Goal: Check status: Check status

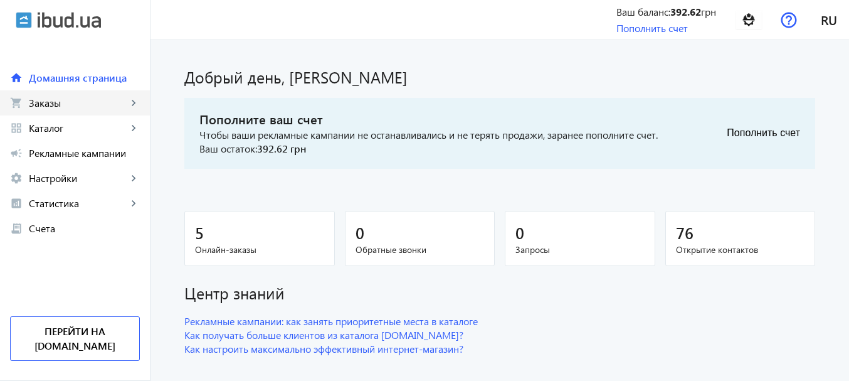
click at [56, 100] on span "Заказы" at bounding box center [78, 103] width 98 height 13
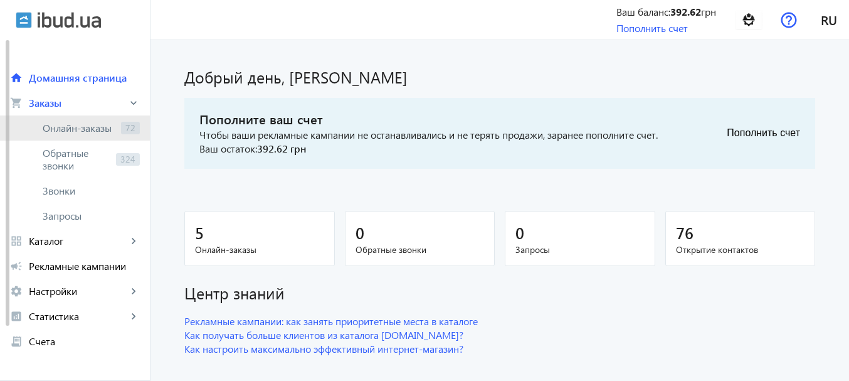
click at [60, 127] on span "Онлайн-заказы" at bounding box center [79, 128] width 73 height 13
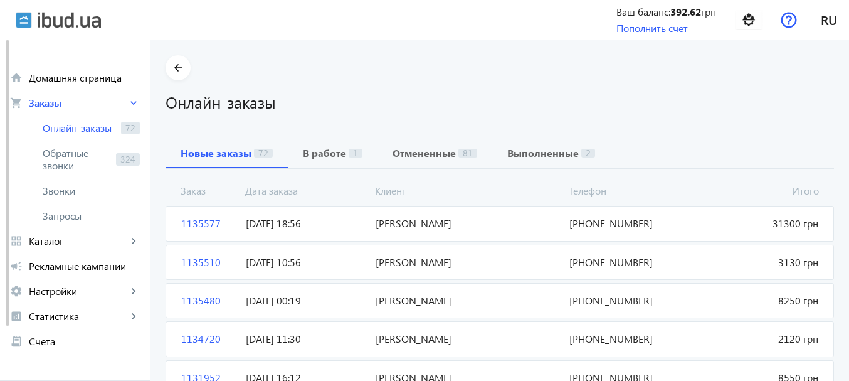
click at [278, 223] on span "[DATE] 18:56" at bounding box center [305, 223] width 129 height 14
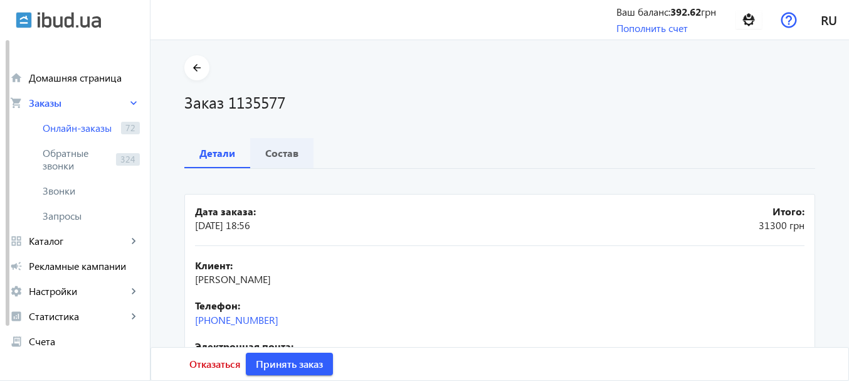
click at [283, 149] on b "Состав" at bounding box center [281, 153] width 33 height 10
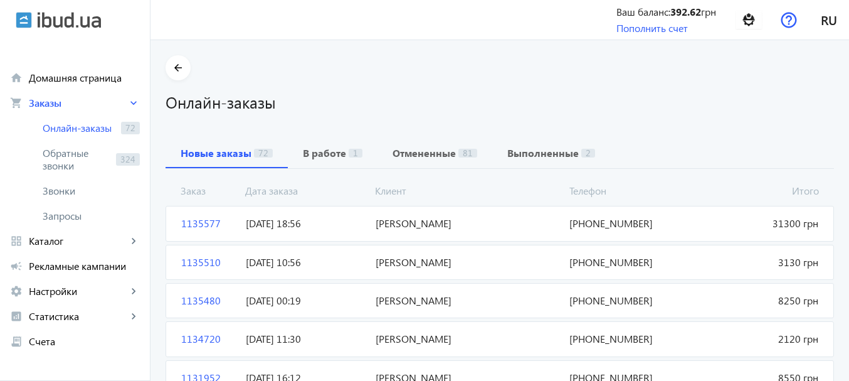
click at [657, 102] on h1 "Онлайн-заказы" at bounding box center [500, 102] width 668 height 22
click at [389, 219] on span "[PERSON_NAME]" at bounding box center [468, 223] width 194 height 14
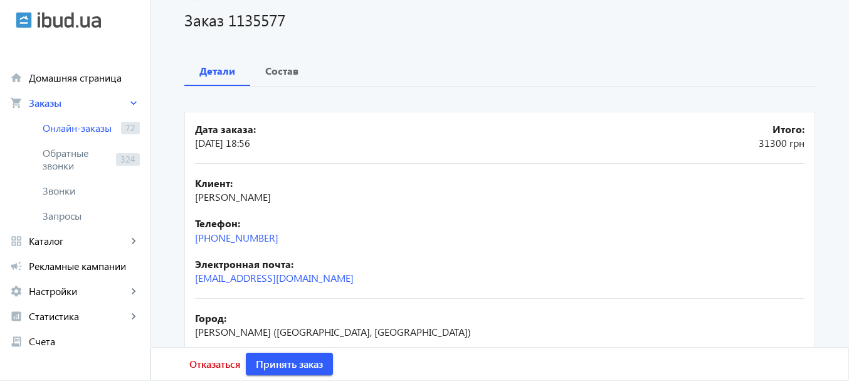
scroll to position [87, 0]
